Goal: Task Accomplishment & Management: Use online tool/utility

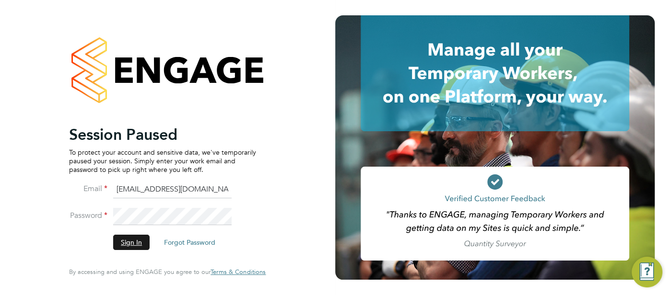
click at [137, 243] on button "Sign In" at bounding box center [131, 242] width 36 height 15
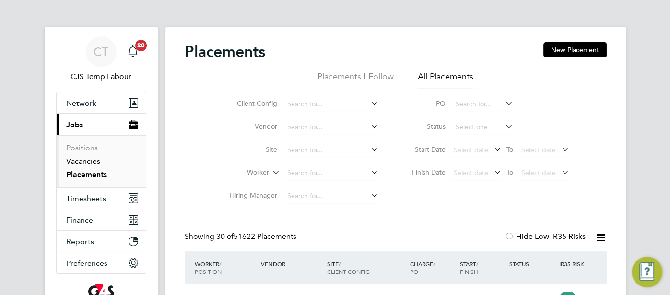
click at [90, 162] on link "Vacancies" at bounding box center [83, 161] width 34 height 9
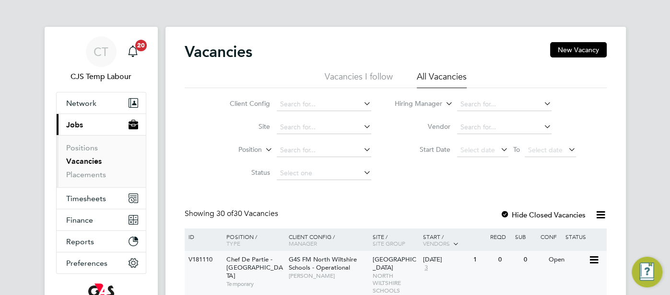
click at [364, 273] on span "Alice Collier" at bounding box center [328, 276] width 79 height 8
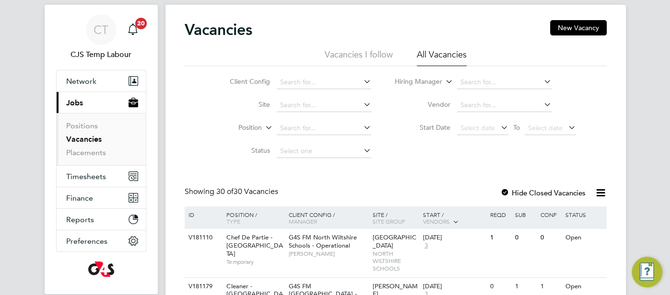
scroll to position [44, 0]
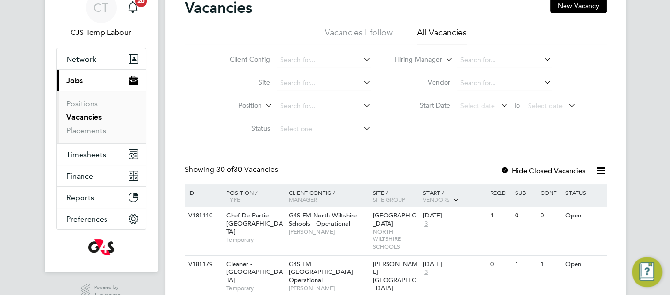
click at [292, 67] on li "Client Config" at bounding box center [293, 60] width 180 height 23
click at [286, 57] on input at bounding box center [324, 60] width 94 height 13
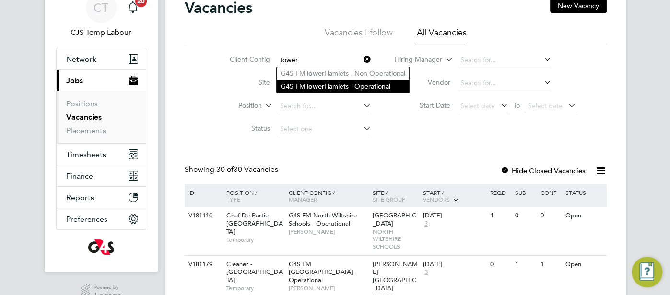
click at [318, 84] on b "Tower" at bounding box center [315, 86] width 19 height 8
type input "G4S FM [GEOGRAPHIC_DATA] - Operational"
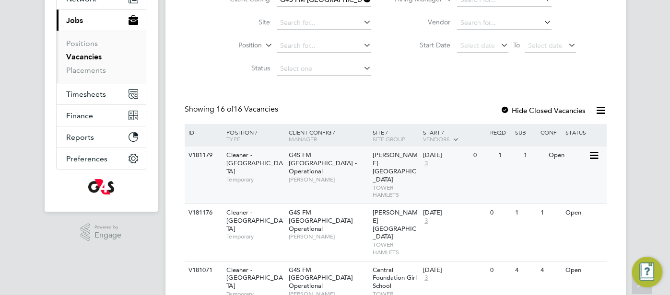
scroll to position [105, 0]
click at [571, 166] on div "V181179 Cleaner - Tower Hamlet Temporary G4S FM Tower Hamlets - Operational Yus…" at bounding box center [396, 175] width 422 height 57
click at [568, 204] on div "Open" at bounding box center [567, 213] width 42 height 18
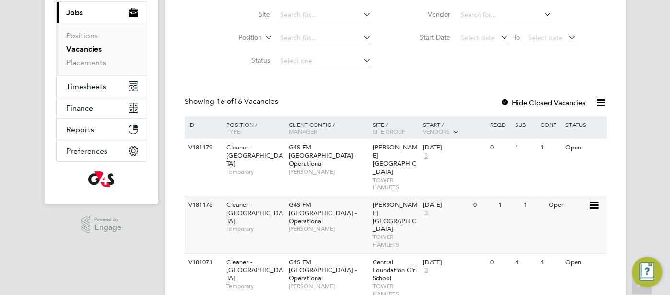
scroll to position [120, 0]
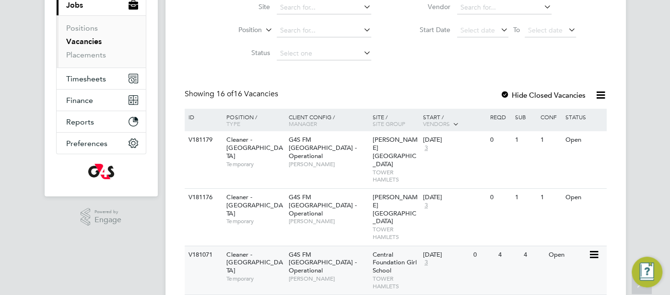
click at [558, 246] on div "V181071 Cleaner - Tower Hamlet Temporary G4S FM Tower Hamlets - Operational Der…" at bounding box center [396, 270] width 422 height 49
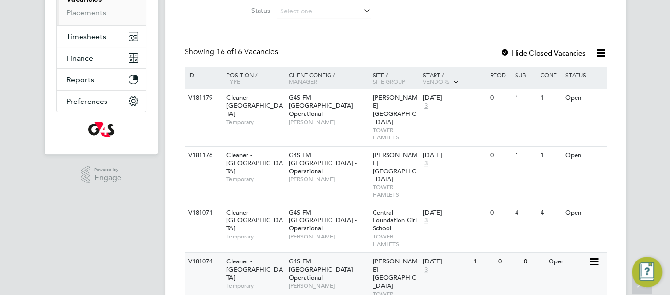
scroll to position [271, 0]
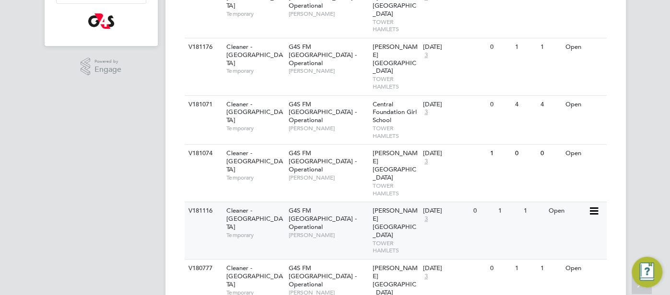
click at [562, 202] on div "Open" at bounding box center [567, 211] width 42 height 18
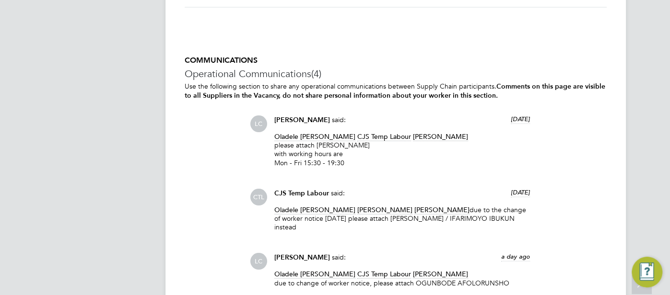
scroll to position [1661, 0]
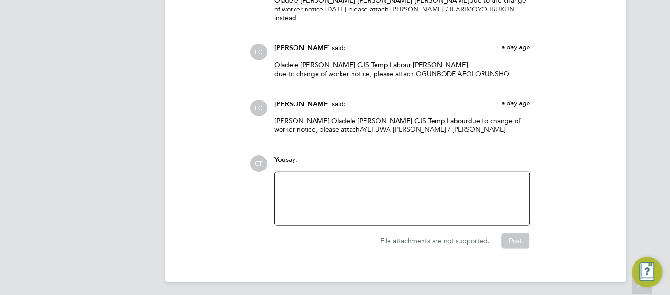
click at [292, 197] on div at bounding box center [402, 198] width 243 height 41
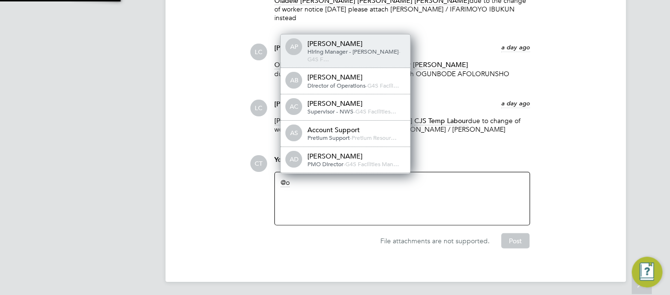
scroll to position [5, 5]
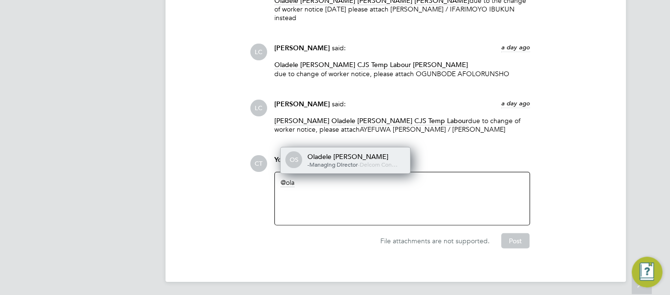
click at [322, 158] on div "Oladele Peter Shosanya" at bounding box center [355, 157] width 96 height 9
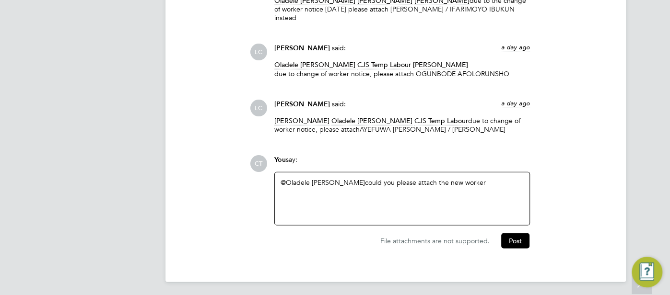
drag, startPoint x: 400, startPoint y: 129, endPoint x: 500, endPoint y: 133, distance: 99.9
click at [500, 133] on div "dharmisha gohil Oladele Peter Shosanya CJS Temp Labour due to change of worker …" at bounding box center [402, 129] width 256 height 24
copy p "OGUNBODE AFOLORUNSHO"
click at [484, 183] on div "@Oladele Peter Shosanya ​ could you please attach the new worker" at bounding box center [402, 198] width 243 height 41
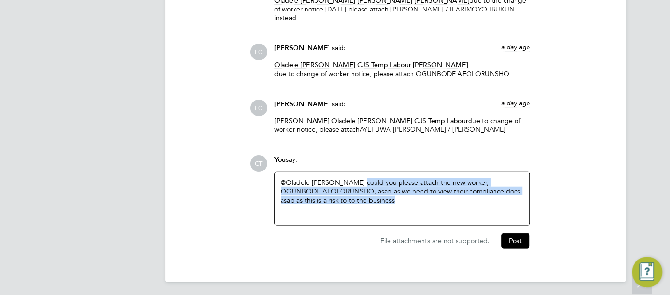
drag, startPoint x: 360, startPoint y: 184, endPoint x: 411, endPoint y: 209, distance: 57.3
click at [411, 209] on div "@Oladele Peter Shosanya ​ could you please attach the new worker, OGUNBODE AFOL…" at bounding box center [402, 198] width 243 height 41
copy div "could you please attach the new worker, OGUNBODE AFOLORUNSHO, asap as we need t…"
click at [517, 239] on button "Post" at bounding box center [515, 241] width 28 height 15
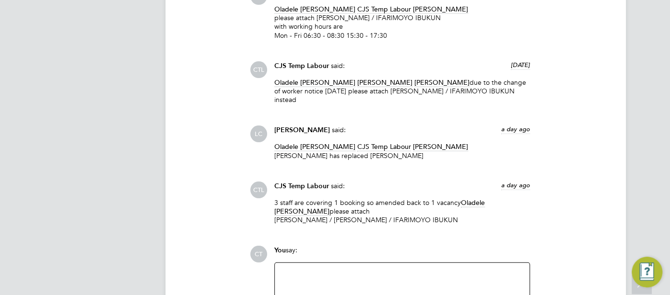
scroll to position [1659, 0]
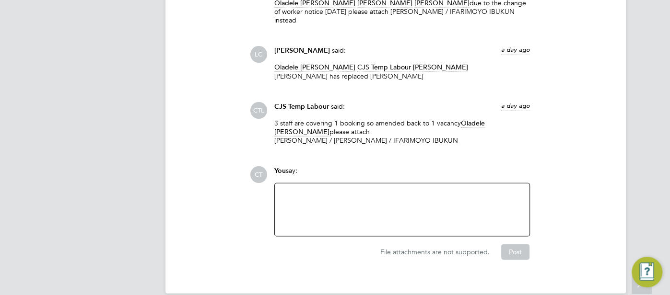
click at [299, 200] on div at bounding box center [402, 209] width 243 height 41
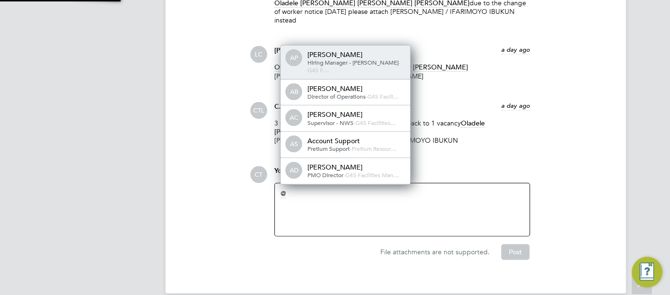
scroll to position [8, 96]
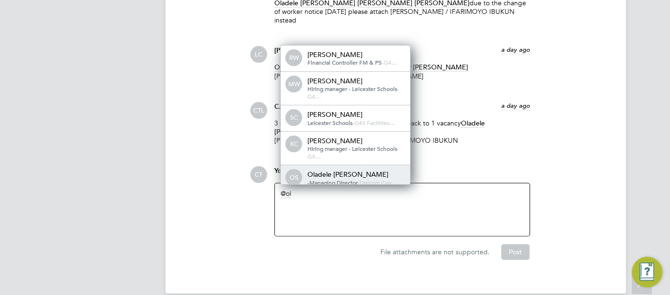
click at [328, 174] on div "Oladele Peter Shosanya" at bounding box center [355, 174] width 96 height 9
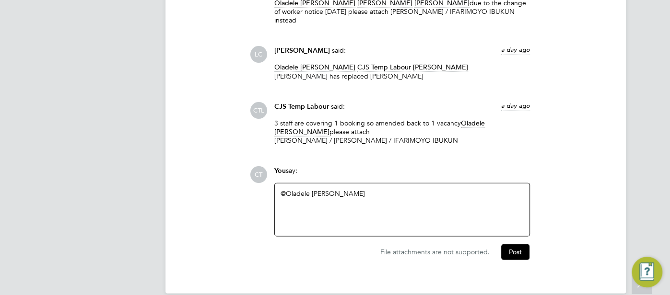
paste div
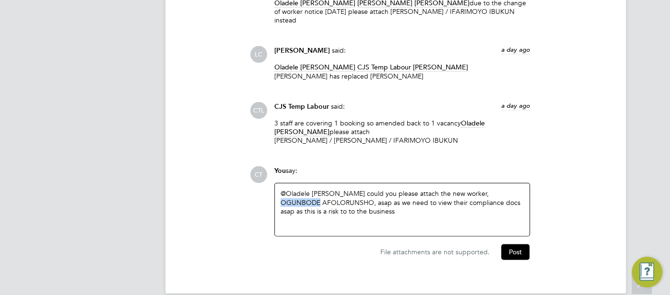
drag, startPoint x: 480, startPoint y: 190, endPoint x: 526, endPoint y: 190, distance: 46.5
click at [526, 190] on div "@Oladele Peter Shosanya ​ could you please attach the new worker, OGUNBODE AFOL…" at bounding box center [402, 210] width 255 height 53
drag, startPoint x: 330, startPoint y: 201, endPoint x: 282, endPoint y: 202, distance: 48.5
click at [282, 202] on div "@Oladele Peter Shosanya ​ could you please attach the new worker, AFOLORUNSHO, …" at bounding box center [402, 209] width 243 height 41
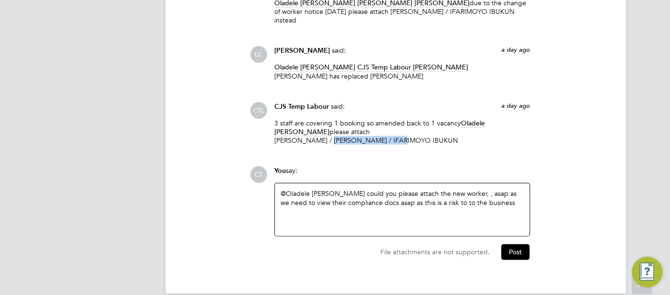
drag, startPoint x: 327, startPoint y: 139, endPoint x: 417, endPoint y: 141, distance: 89.7
click at [417, 141] on p "3 staff are covering 1 booking so amended back to 1 vacancy Oladele Peter Shosa…" at bounding box center [402, 132] width 256 height 26
copy p "OKUBOYEJO ABDULWAHAB"
click at [480, 191] on div "@Oladele Peter Shosanya ​ could you please attach the new worker, , asap as we …" at bounding box center [402, 209] width 243 height 41
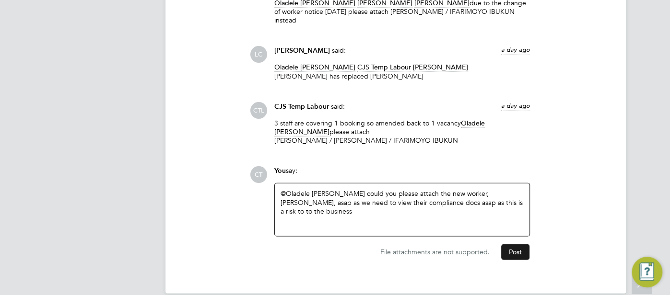
click at [518, 250] on button "Post" at bounding box center [515, 252] width 28 height 15
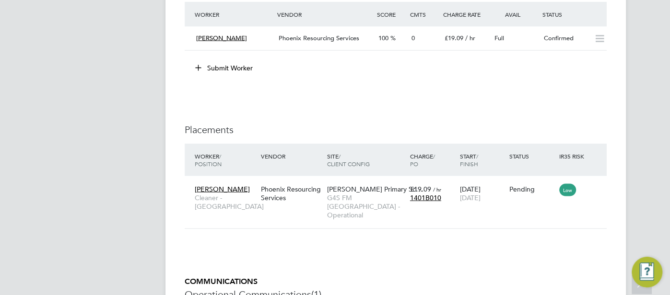
scroll to position [1263, 0]
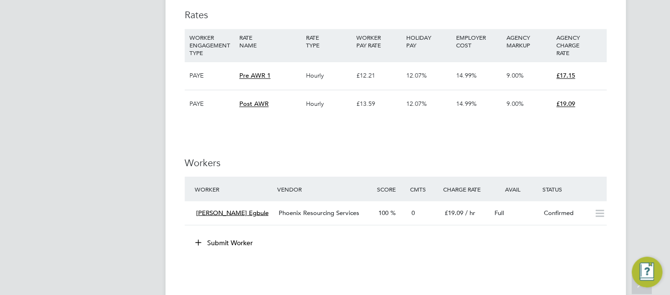
scroll to position [1223, 0]
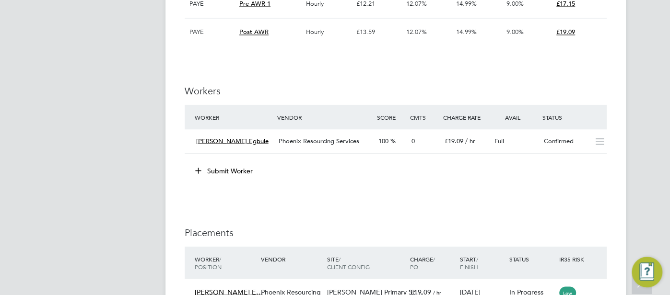
scroll to position [1200, 0]
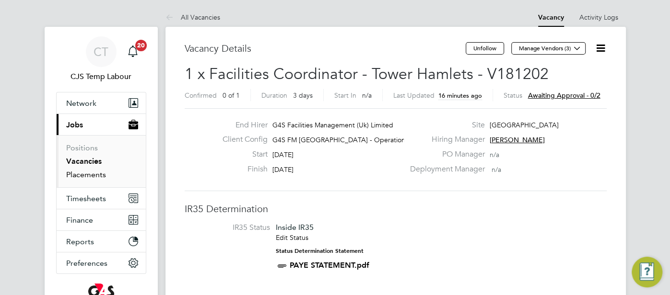
click at [85, 177] on link "Placements" at bounding box center [86, 174] width 40 height 9
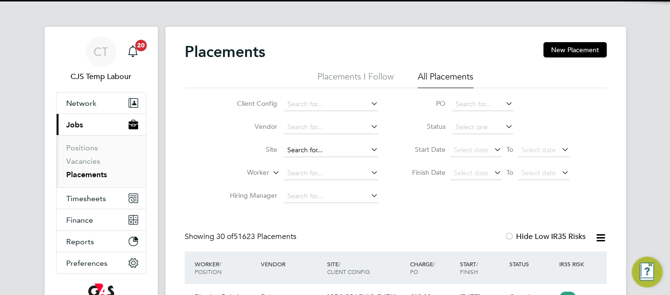
scroll to position [36, 83]
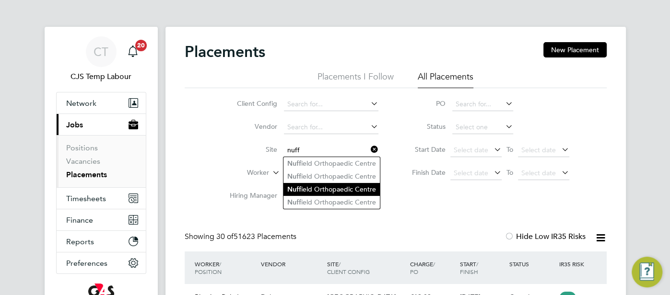
click at [341, 188] on li "Nuff ield Orthopaedic Centre" at bounding box center [331, 189] width 96 height 13
type input "Nuffield Orthopaedic Centre"
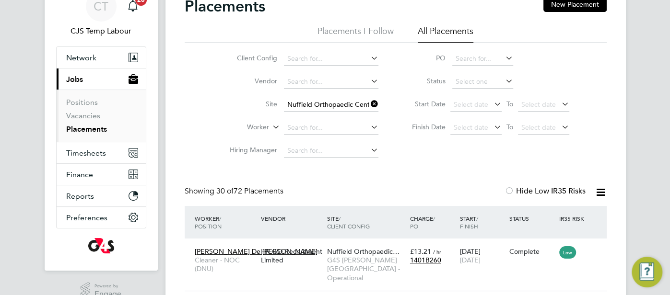
click at [369, 107] on icon at bounding box center [369, 103] width 0 height 13
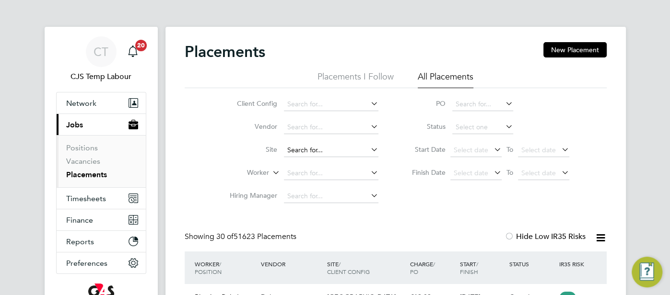
click at [361, 153] on input at bounding box center [331, 150] width 94 height 13
click at [351, 199] on li "Nuff ield Orthopaedic Centre" at bounding box center [331, 202] width 96 height 13
type input "Nuffield Orthopaedic Centre"
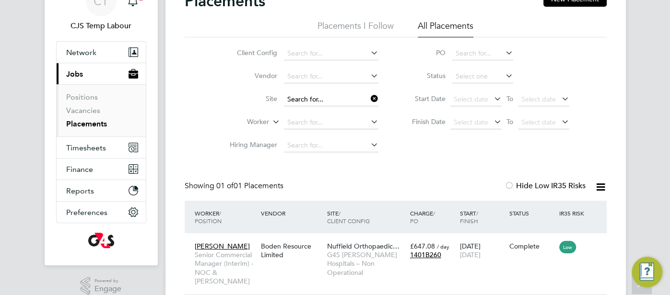
click at [321, 105] on input at bounding box center [331, 99] width 94 height 13
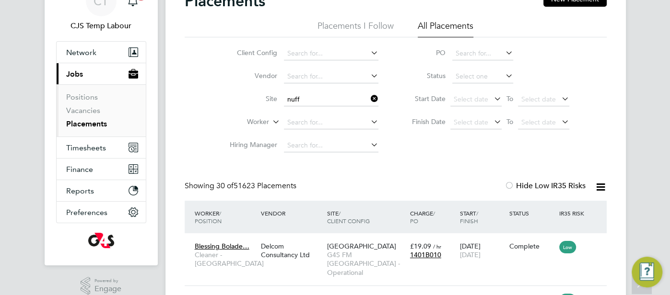
click at [342, 115] on li "Nuff ield Orthopaedic Centre" at bounding box center [331, 112] width 96 height 13
type input "Nuffield Orthopaedic Centre"
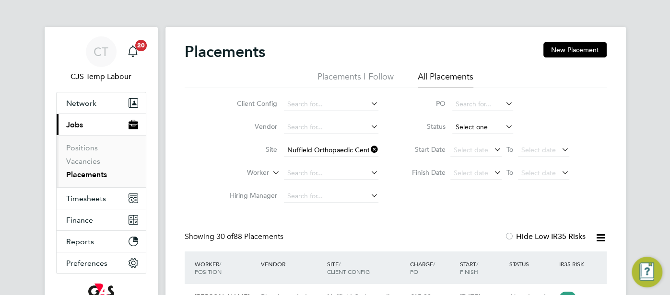
click at [469, 122] on input at bounding box center [482, 127] width 61 height 13
click at [463, 137] on li "Active" at bounding box center [482, 140] width 61 height 12
type input "Active"
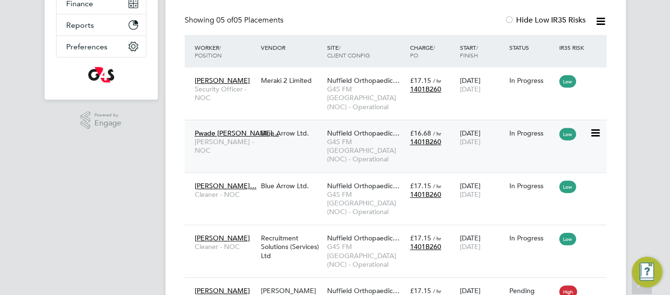
click at [477, 138] on span "31 Dec 2025" at bounding box center [469, 142] width 21 height 9
click at [519, 234] on div "In Progress" at bounding box center [531, 238] width 45 height 9
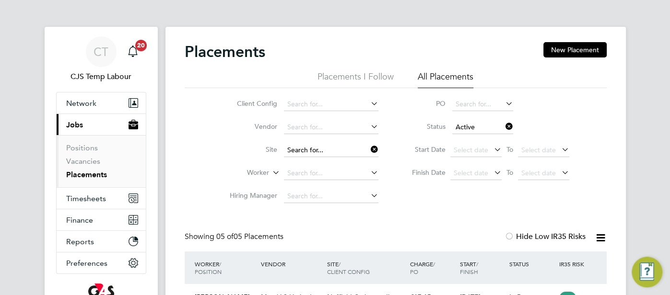
click at [335, 152] on input at bounding box center [331, 150] width 94 height 13
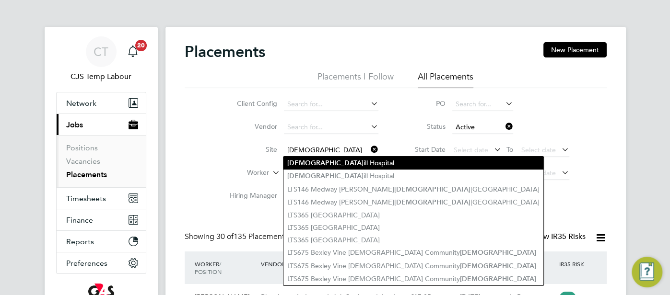
click at [346, 164] on li "Church ill Hospital" at bounding box center [413, 163] width 260 height 13
type input "[PERSON_NAME][GEOGRAPHIC_DATA]"
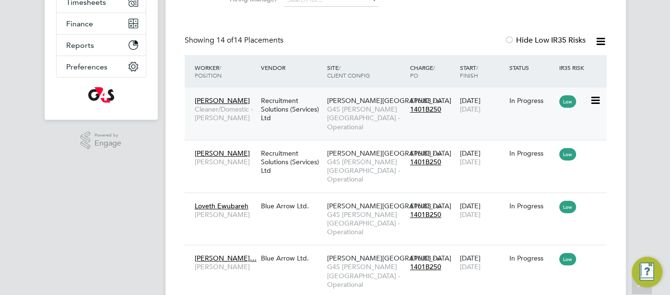
click at [478, 119] on div "Imaculada Costa Cleaner/Domestic - Churchill Recruitment Solutions (Services) L…" at bounding box center [396, 114] width 422 height 52
click at [469, 103] on div "17 Dec 2024 30 Sep 2025" at bounding box center [482, 105] width 50 height 27
click at [456, 198] on div "£16.88 / hr 1401B250" at bounding box center [433, 210] width 50 height 27
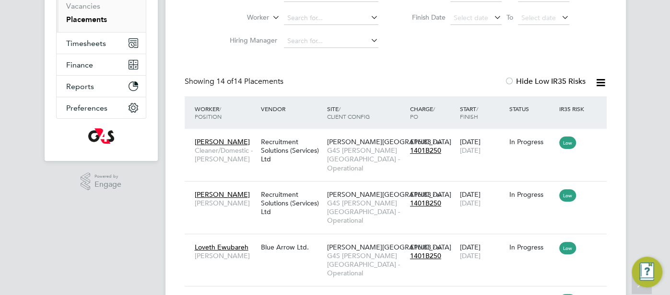
click at [600, 84] on icon at bounding box center [601, 83] width 12 height 12
click at [573, 101] on li "Download Placements Report" at bounding box center [554, 105] width 102 height 13
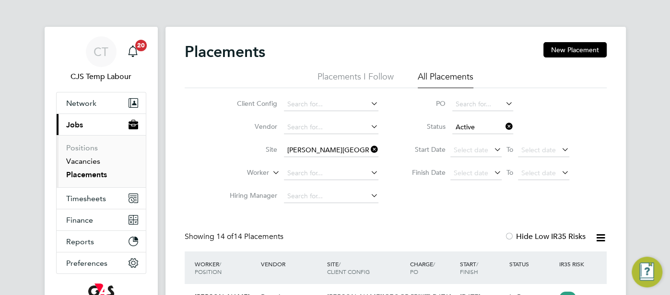
click at [85, 164] on link "Vacancies" at bounding box center [83, 161] width 34 height 9
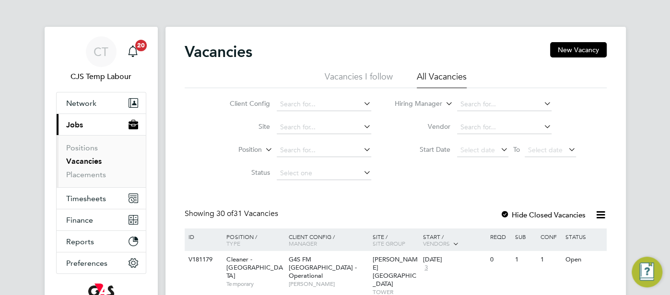
click at [600, 215] on icon at bounding box center [601, 215] width 12 height 12
click at [543, 237] on li "Download Vacancies Report" at bounding box center [556, 237] width 97 height 13
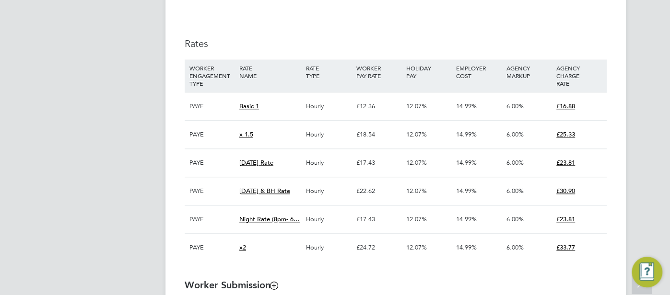
scroll to position [645, 0]
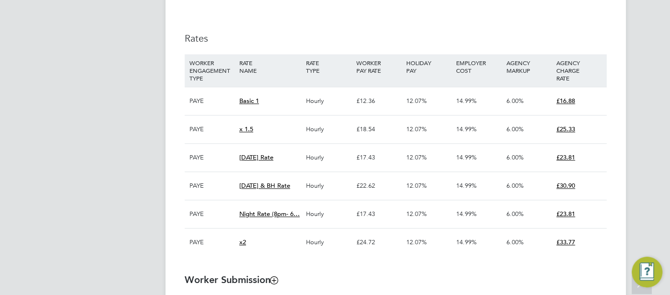
click at [664, 160] on div "CT CJS Temp Labour Notifications 20 Applications: Network Team Members Business…" at bounding box center [335, 251] width 670 height 1792
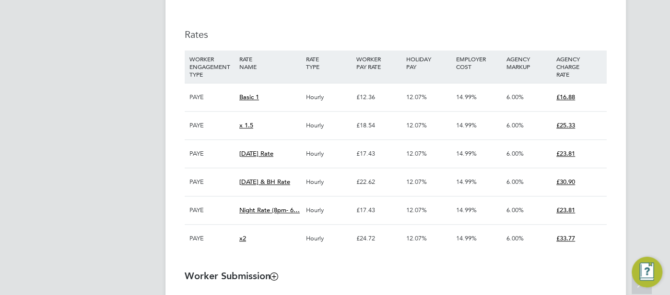
scroll to position [650, 0]
